Goal: Book appointment/travel/reservation

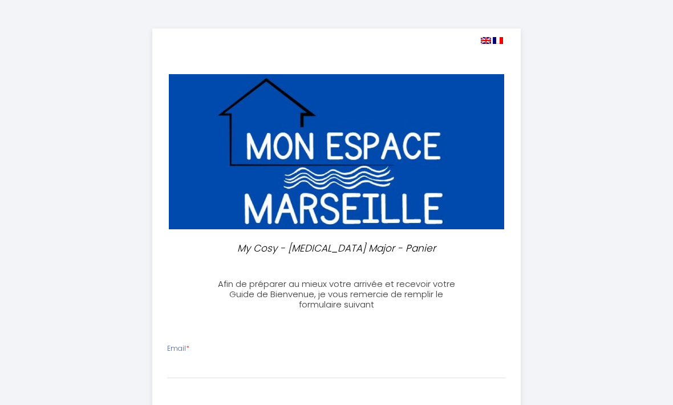
select select
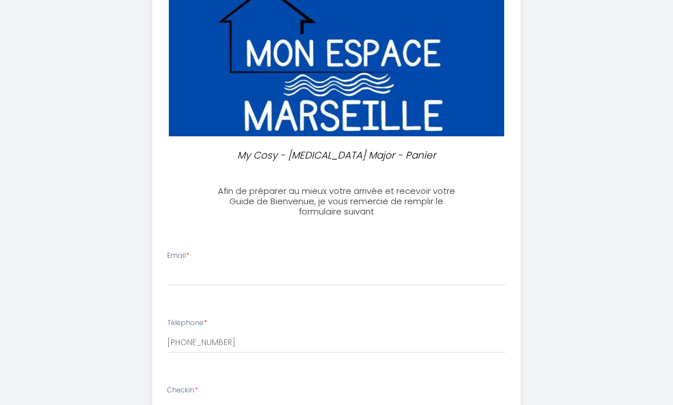
scroll to position [97, 0]
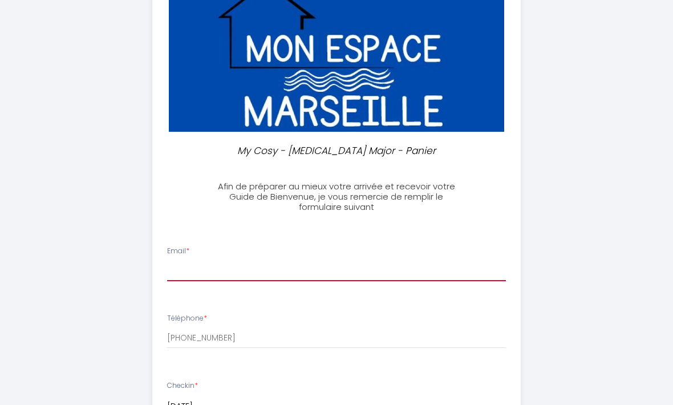
click at [176, 273] on input "Email *" at bounding box center [336, 271] width 339 height 21
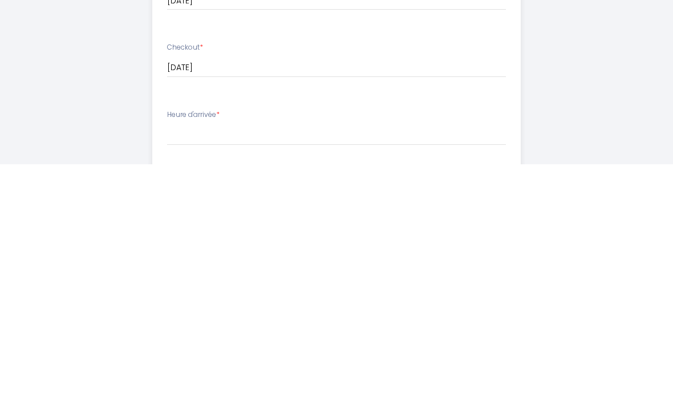
scroll to position [262, 0]
type input "[EMAIL_ADDRESS][DOMAIN_NAME]"
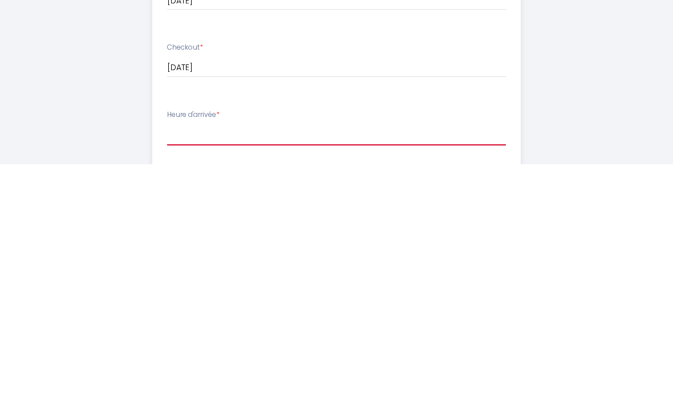
click at [178, 364] on select "15:00 15:30 16:00 16:30 17:00 17:30 18:00 18:30 19:00 19:30 20:00 20:30 21:00 2…" at bounding box center [336, 375] width 339 height 22
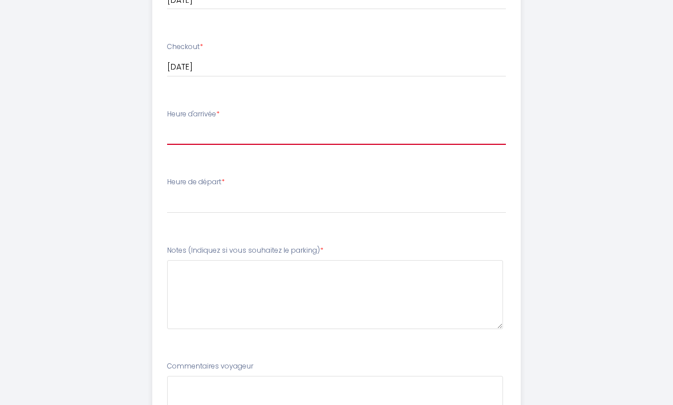
select select "15:00"
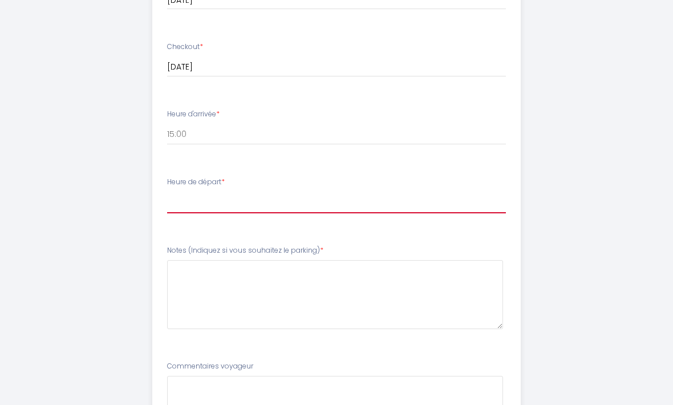
click at [233, 192] on select "00:00 00:30 01:00 01:30 02:00 02:30 03:00 03:30 04:00 04:30 05:00 05:30 06:00 0…" at bounding box center [336, 203] width 339 height 22
select select "10:30"
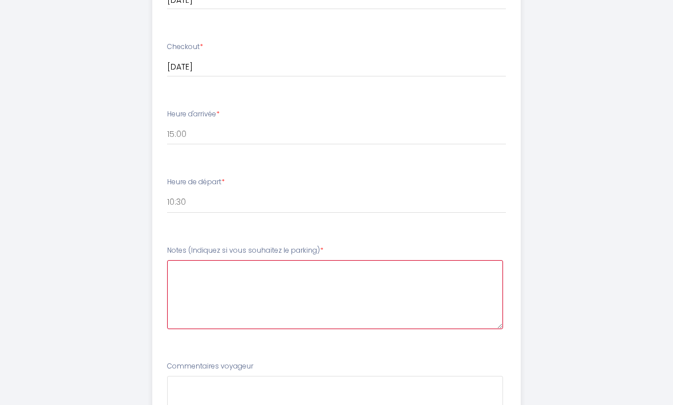
click at [201, 278] on parking\)6 at bounding box center [335, 294] width 336 height 69
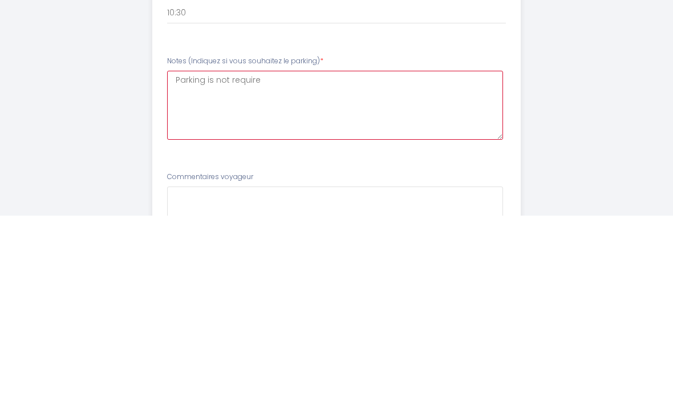
type parking\)6 "Parking is not required"
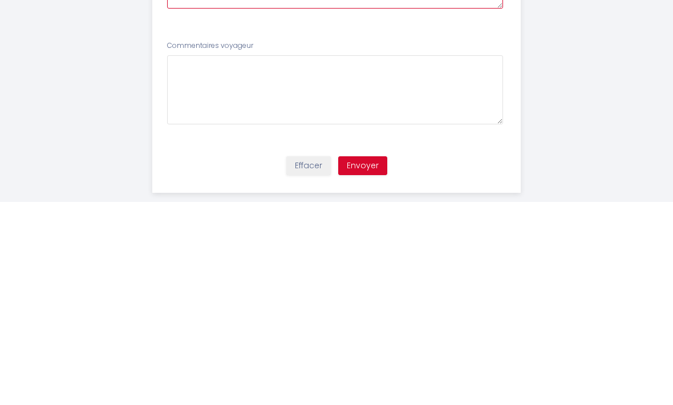
scroll to position [623, 0]
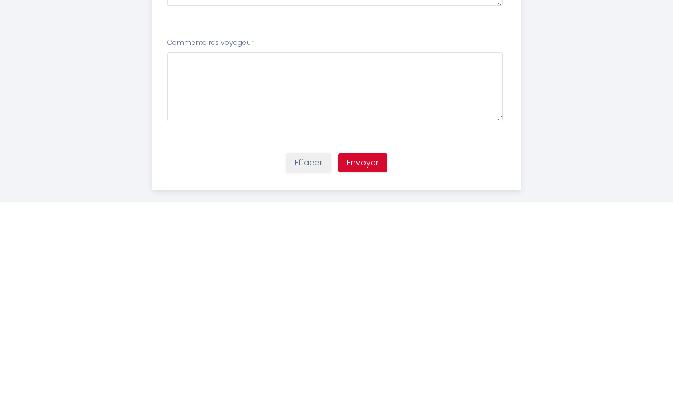
click at [369, 357] on button "Envoyer" at bounding box center [362, 366] width 49 height 19
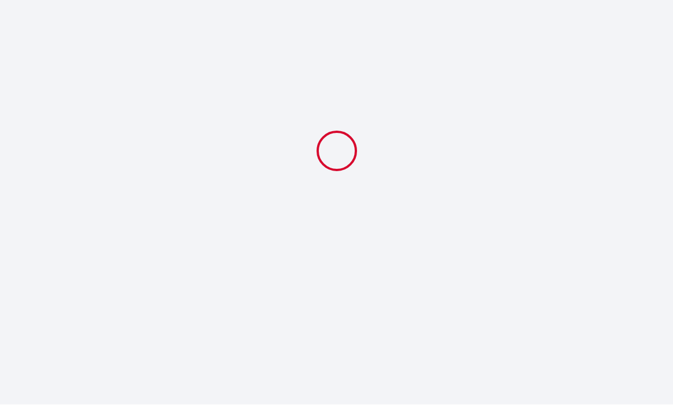
select select "10:30"
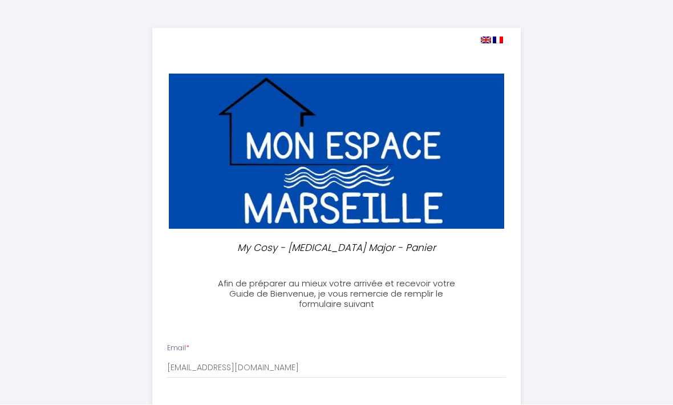
scroll to position [1, 0]
